Goal: Task Accomplishment & Management: Manage account settings

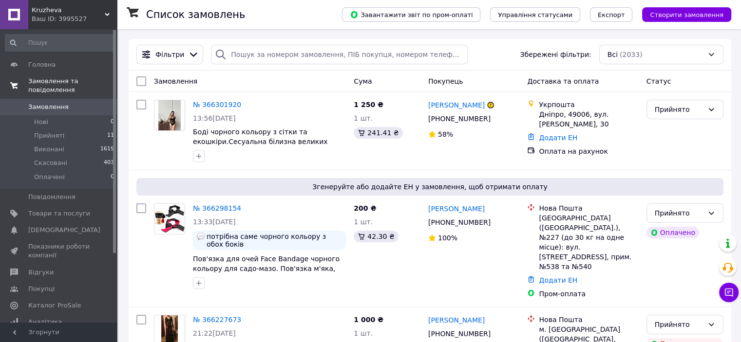
click at [56, 77] on span "Замовлення та повідомлення" at bounding box center [72, 86] width 89 height 18
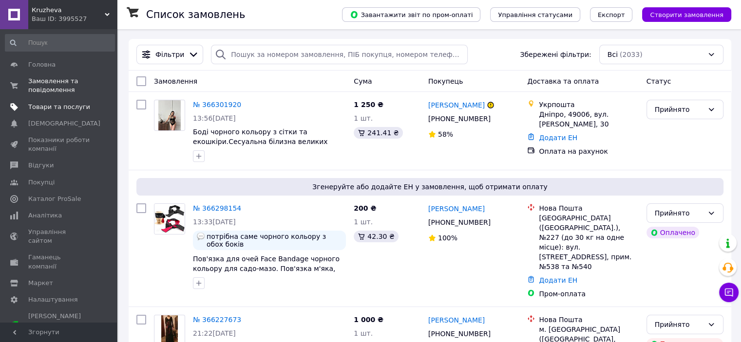
click at [42, 109] on span "Товари та послуги" at bounding box center [59, 107] width 62 height 9
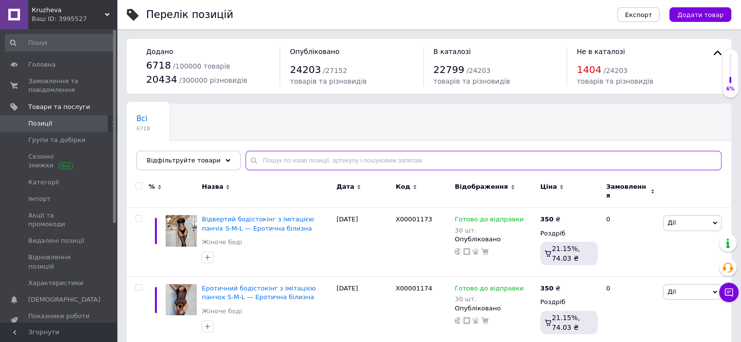
click at [258, 156] on input "text" at bounding box center [483, 160] width 476 height 19
paste input "DO3776/1"
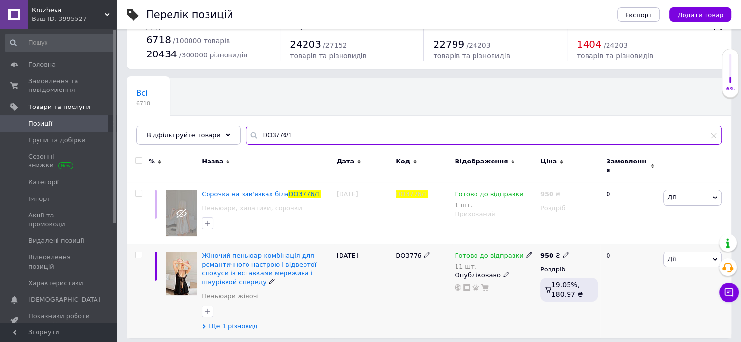
scroll to position [25, 0]
type input "DO3776/1"
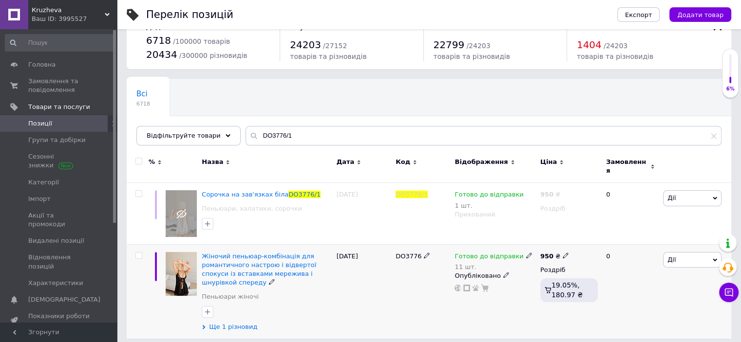
click at [236, 323] on span "Ще 1 різновид" at bounding box center [233, 327] width 48 height 9
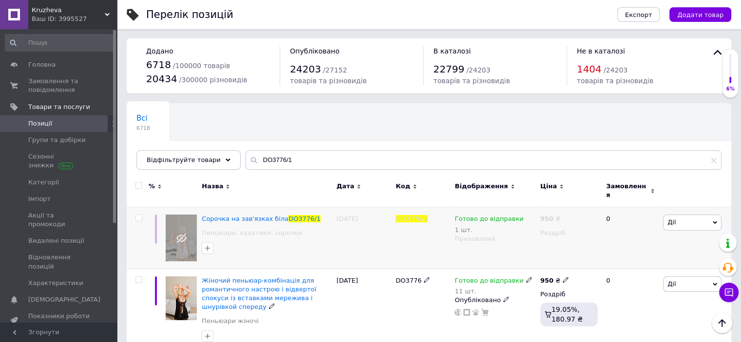
scroll to position [0, 0]
click at [53, 141] on span "Групи та добірки" at bounding box center [56, 140] width 57 height 9
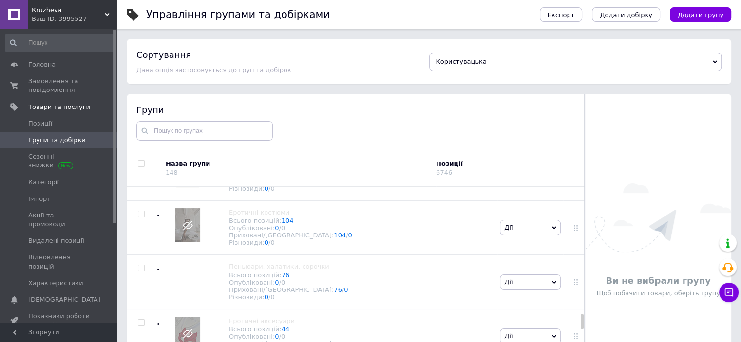
scroll to position [1754, 0]
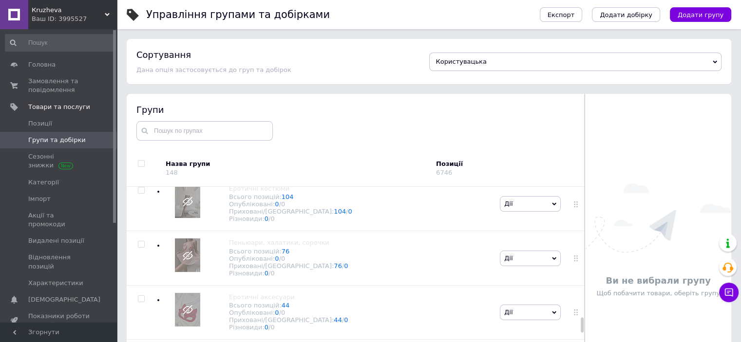
click at [158, 135] on div at bounding box center [158, 135] width 5 height 0
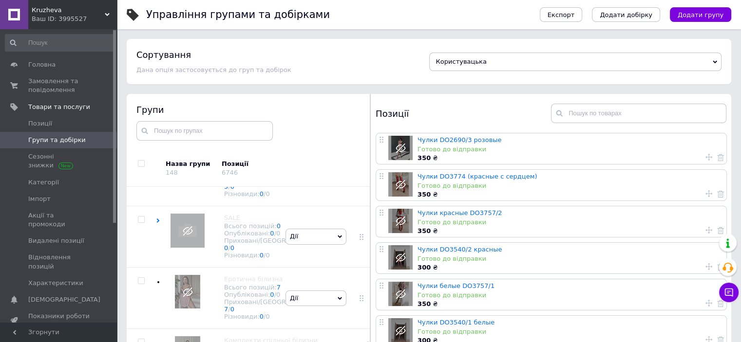
scroll to position [3523, 0]
click at [198, 131] on input "text" at bounding box center [204, 130] width 136 height 19
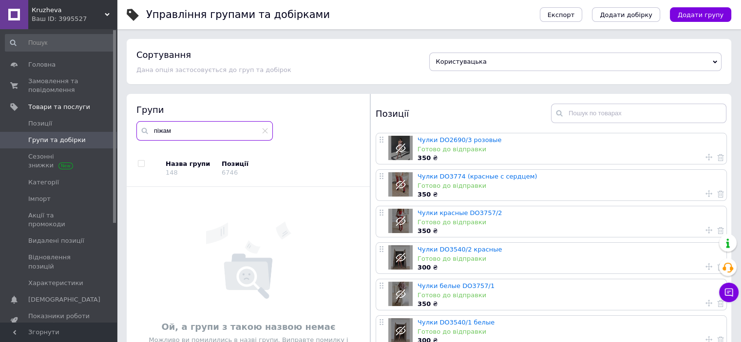
type input "піжам"
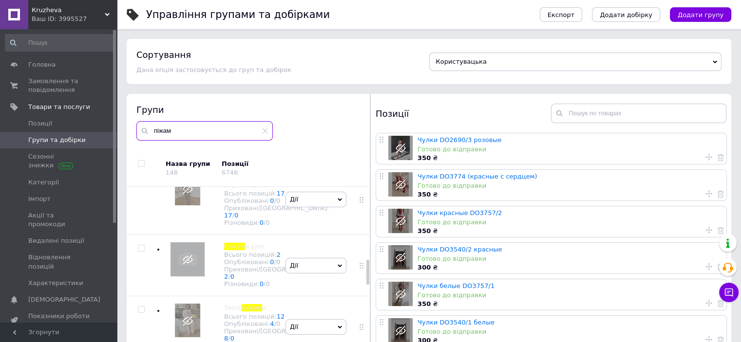
scroll to position [580, 0]
